Goal: Task Accomplishment & Management: Use online tool/utility

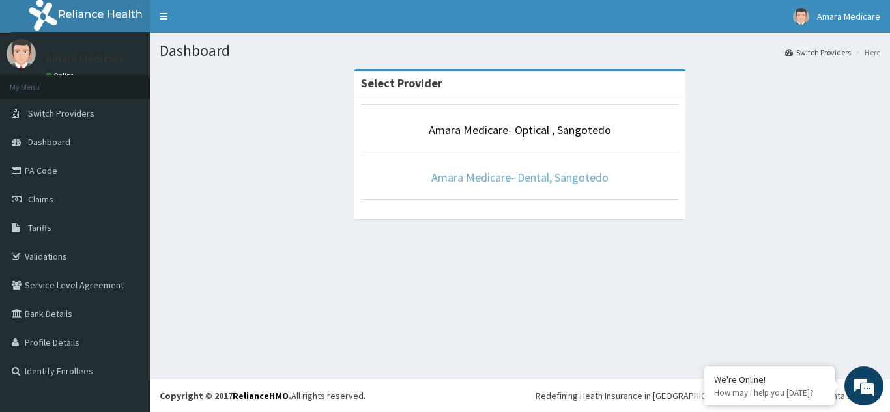
click at [509, 182] on link "Amara Medicare- Dental, Sangotedo" at bounding box center [519, 177] width 177 height 15
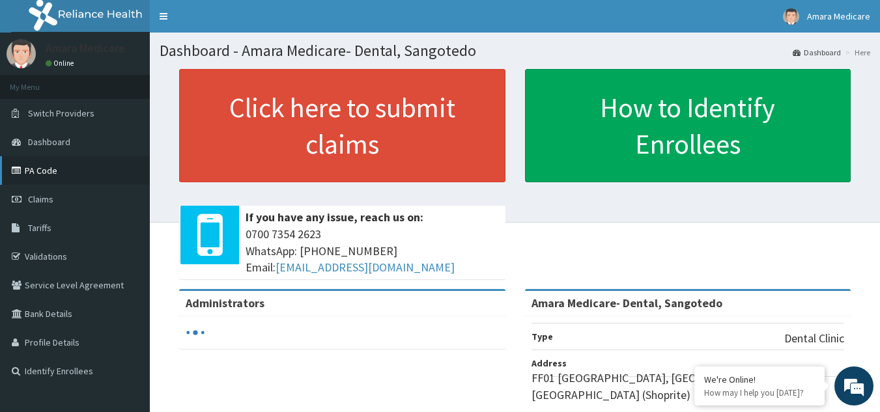
click at [25, 172] on link "PA Code" at bounding box center [75, 170] width 150 height 29
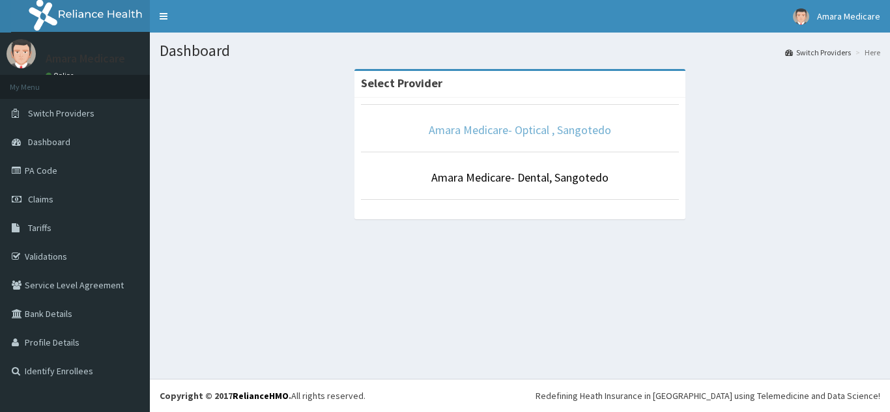
click at [526, 132] on link "Amara Medicare- Optical , Sangotedo" at bounding box center [520, 129] width 182 height 15
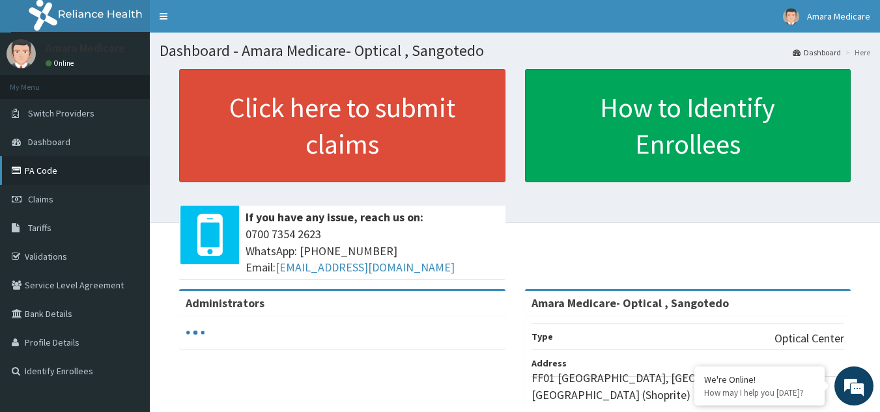
click at [44, 169] on link "PA Code" at bounding box center [75, 170] width 150 height 29
click at [47, 179] on link "PA Code" at bounding box center [75, 170] width 150 height 29
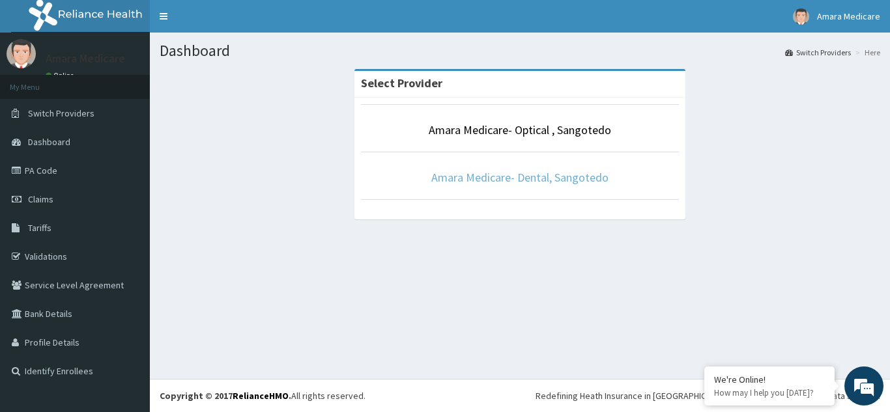
click at [468, 179] on link "Amara Medicare- Dental, Sangotedo" at bounding box center [519, 177] width 177 height 15
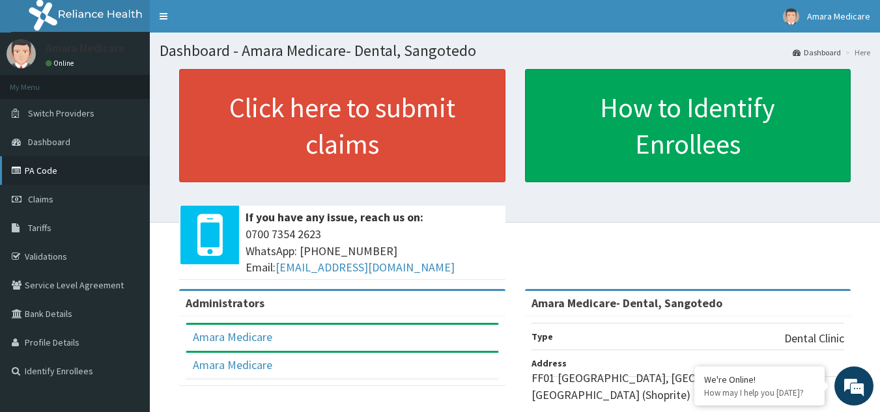
click at [33, 173] on link "PA Code" at bounding box center [75, 170] width 150 height 29
